Goal: Information Seeking & Learning: Check status

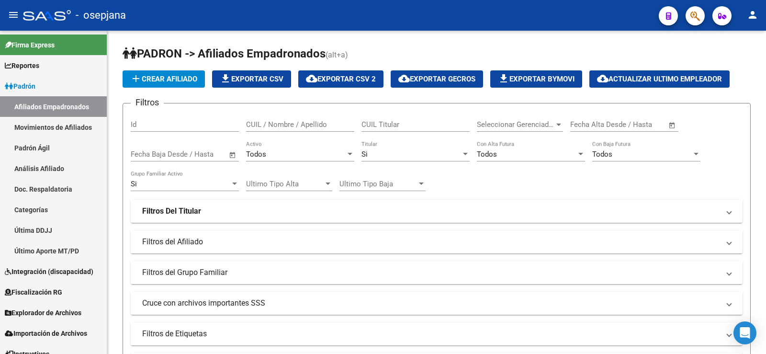
scroll to position [476, 0]
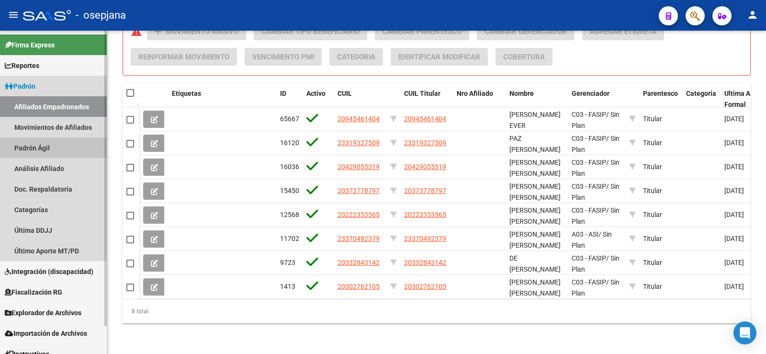
click at [37, 155] on link "Padrón Ágil" at bounding box center [53, 147] width 107 height 21
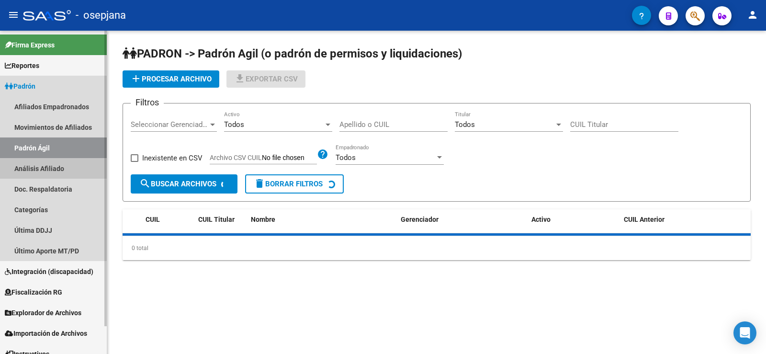
click at [40, 168] on link "Análisis Afiliado" at bounding box center [53, 168] width 107 height 21
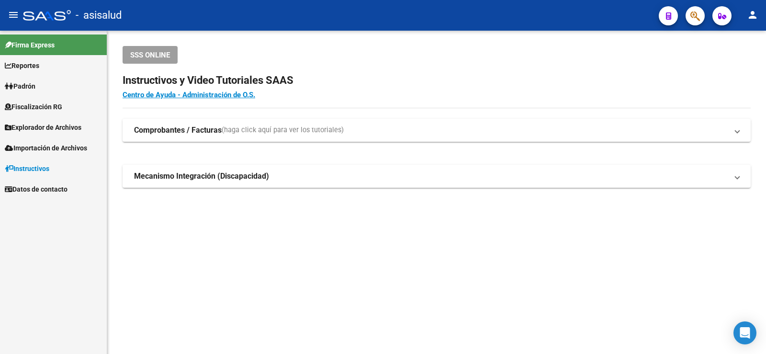
click at [35, 86] on span "Padrón" at bounding box center [20, 86] width 31 height 11
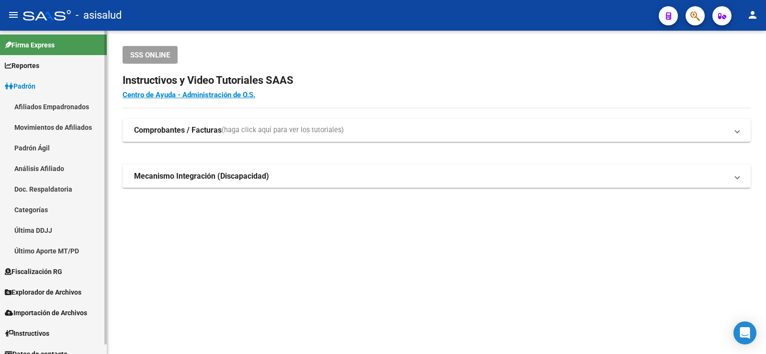
click at [38, 168] on link "Análisis Afiliado" at bounding box center [53, 168] width 107 height 21
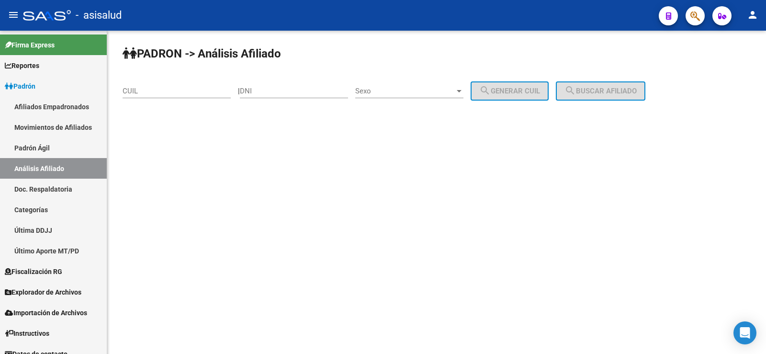
click at [182, 91] on input "CUIL" at bounding box center [177, 91] width 108 height 9
paste input "20-23834421-3"
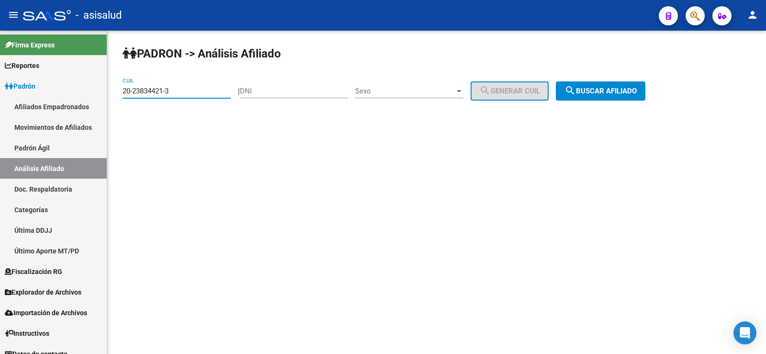
click at [619, 83] on button "search Buscar afiliado" at bounding box center [601, 90] width 90 height 19
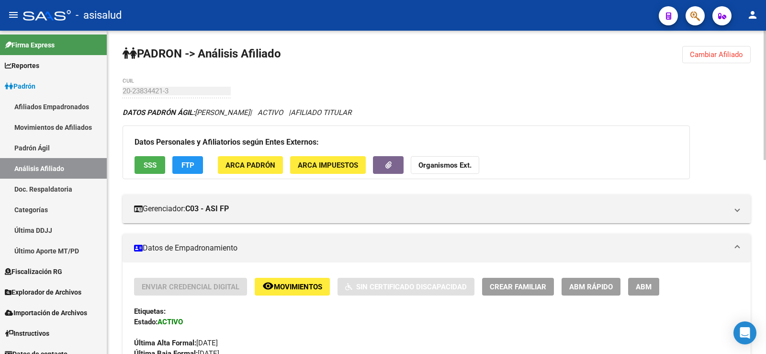
click at [710, 55] on span "Cambiar Afiliado" at bounding box center [716, 54] width 53 height 9
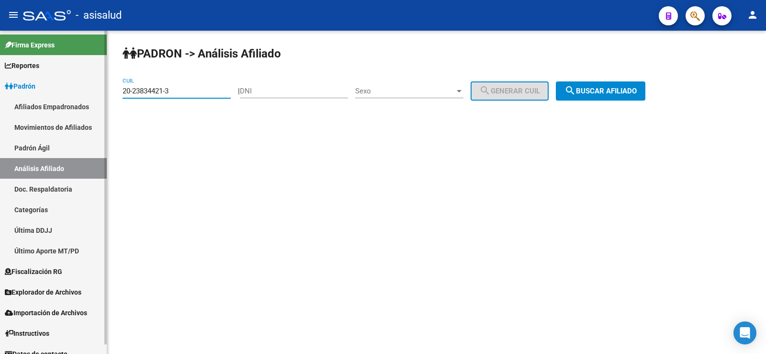
drag, startPoint x: 193, startPoint y: 89, endPoint x: 91, endPoint y: 89, distance: 102.5
click at [91, 89] on mat-sidenav-container "Firma Express Reportes Ingresos Devengados Análisis Histórico Detalles Transfer…" at bounding box center [383, 192] width 766 height 323
paste input "30944006-5"
type input "20-30944006-5"
click at [612, 87] on span "search Buscar afiliado" at bounding box center [601, 91] width 72 height 9
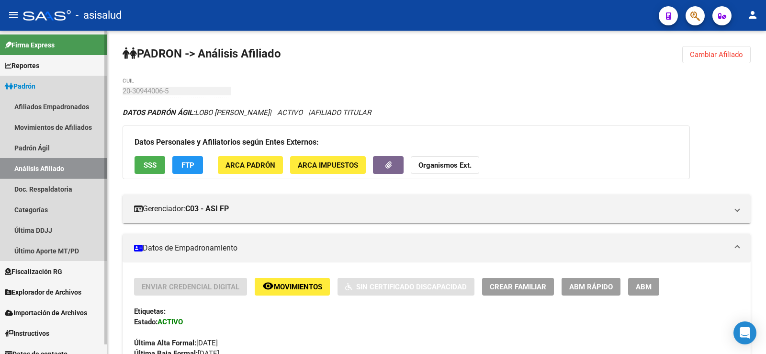
click at [36, 80] on link "Padrón" at bounding box center [53, 86] width 107 height 21
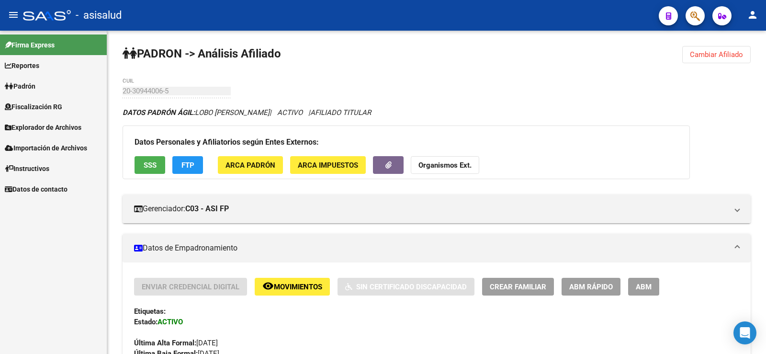
click at [46, 128] on span "Explorador de Archivos" at bounding box center [43, 127] width 77 height 11
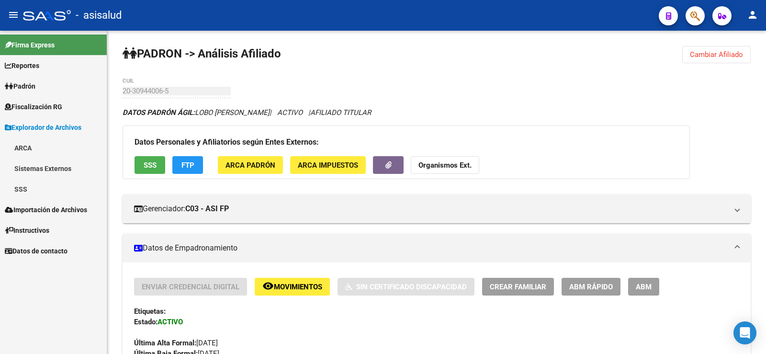
click at [20, 191] on link "SSS" at bounding box center [53, 189] width 107 height 21
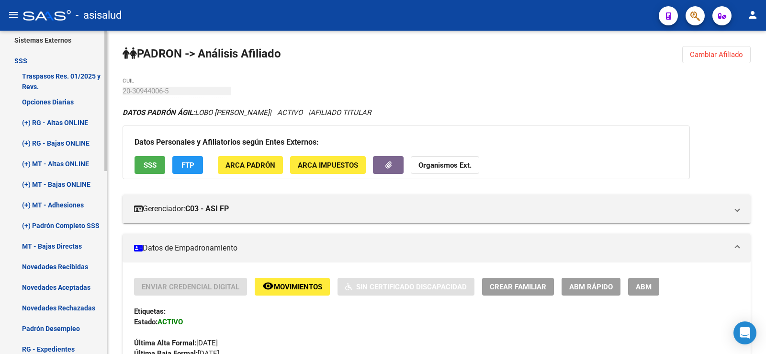
scroll to position [144, 0]
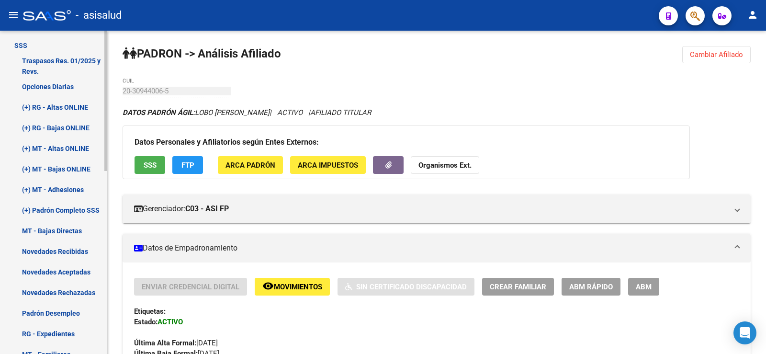
click at [58, 249] on link "Novedades Recibidas" at bounding box center [53, 251] width 107 height 21
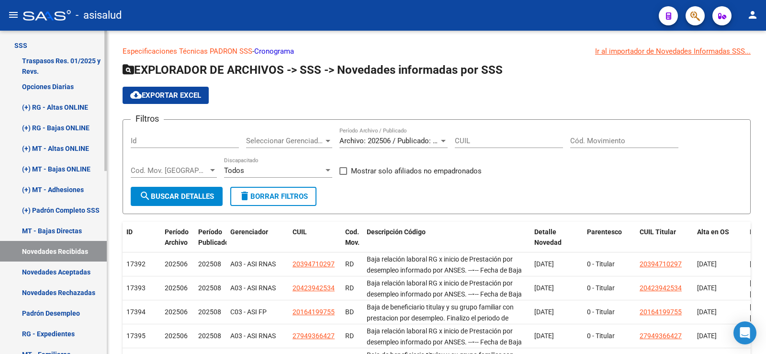
click at [59, 288] on link "Novedades Rechazadas" at bounding box center [53, 292] width 107 height 21
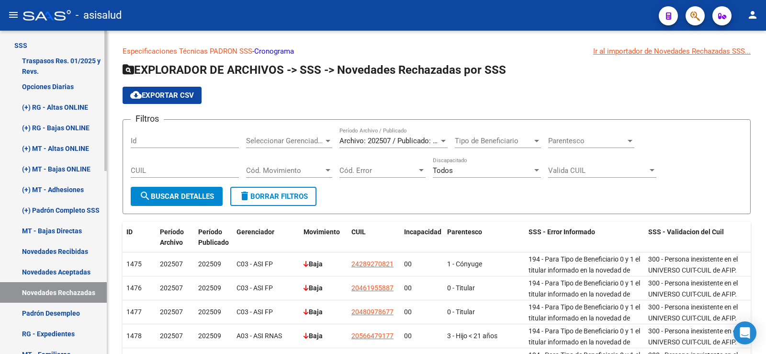
click at [57, 245] on link "Novedades Recibidas" at bounding box center [53, 251] width 107 height 21
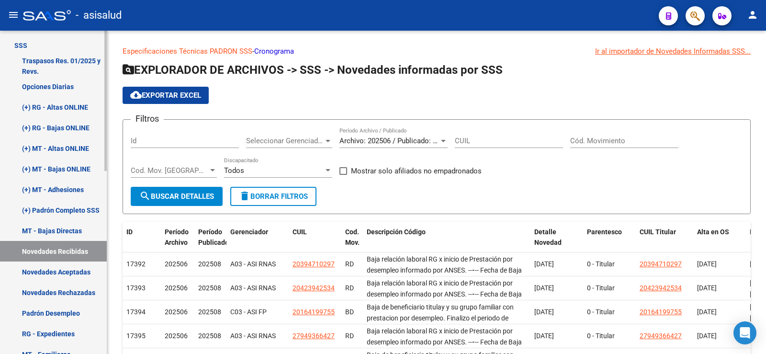
scroll to position [192, 0]
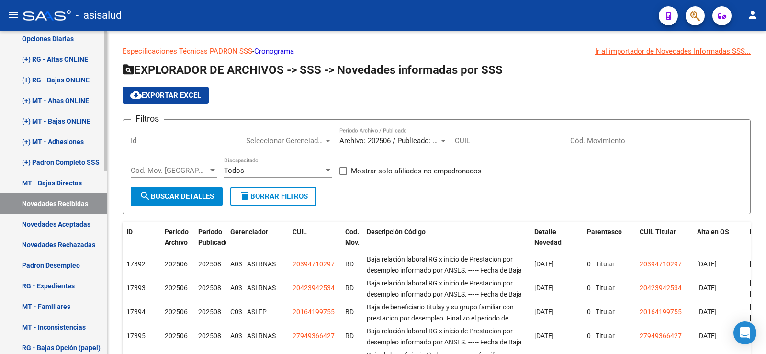
click at [56, 291] on link "RG - Expedientes" at bounding box center [53, 285] width 107 height 21
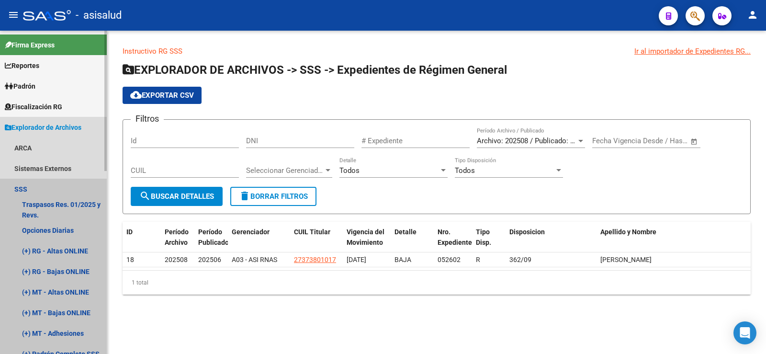
click at [28, 185] on link "SSS" at bounding box center [53, 189] width 107 height 21
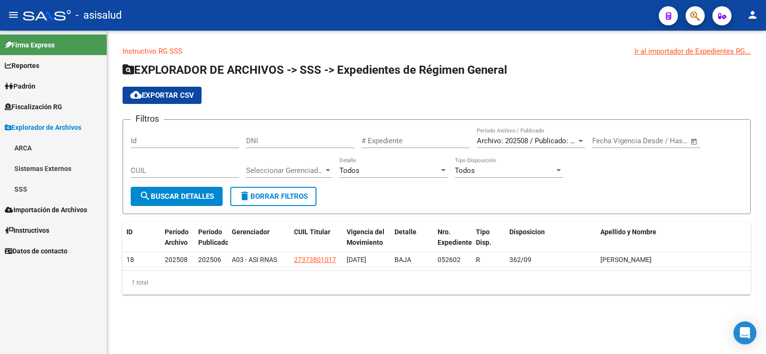
click at [25, 85] on span "Padrón" at bounding box center [20, 86] width 31 height 11
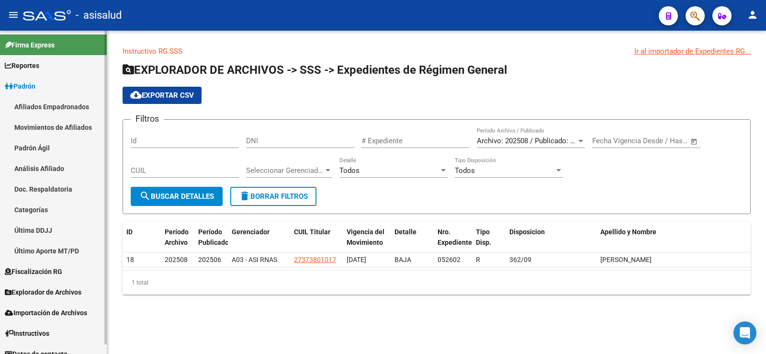
click at [42, 134] on link "Movimientos de Afiliados" at bounding box center [53, 127] width 107 height 21
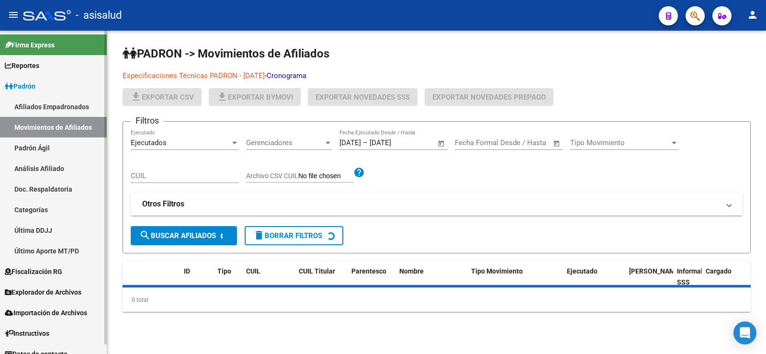
click at [52, 150] on link "Padrón Ágil" at bounding box center [53, 147] width 107 height 21
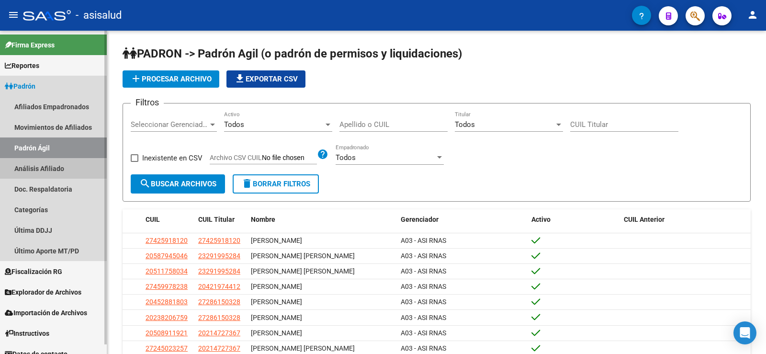
click at [50, 165] on link "Análisis Afiliado" at bounding box center [53, 168] width 107 height 21
